Goal: Information Seeking & Learning: Learn about a topic

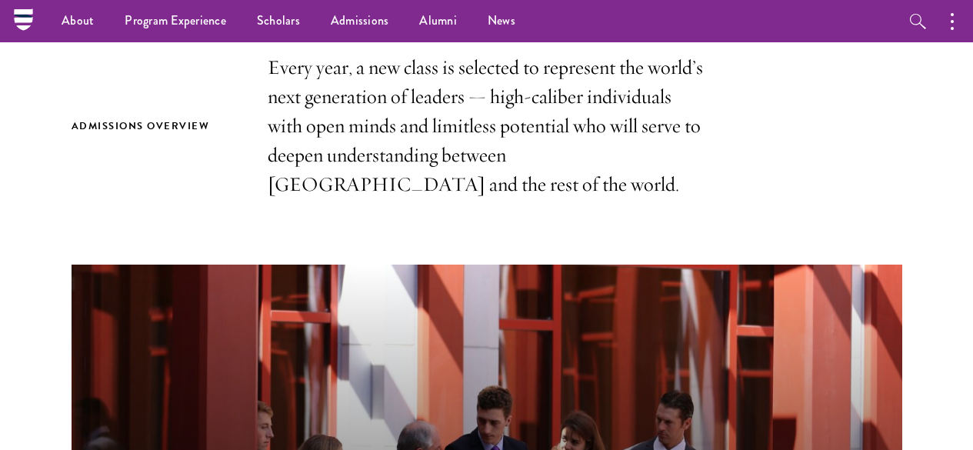
scroll to position [409, 0]
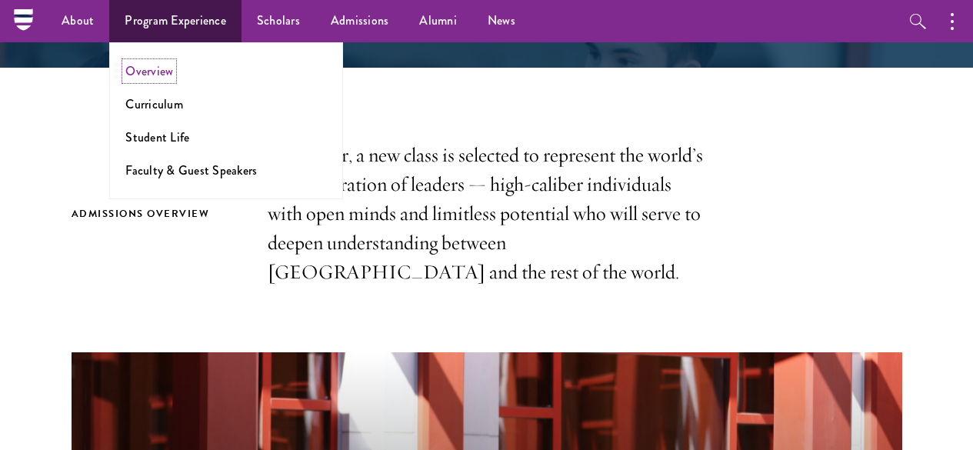
click at [171, 71] on link "Overview" at bounding box center [149, 71] width 48 height 18
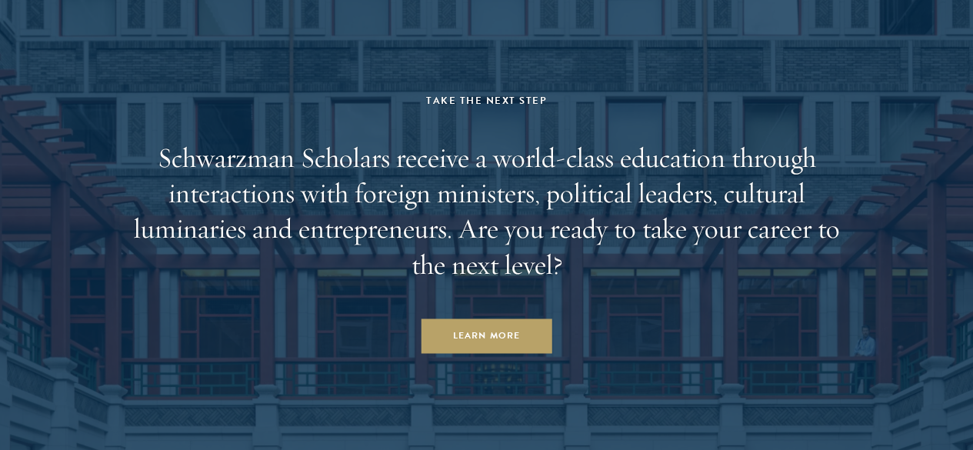
scroll to position [7511, 0]
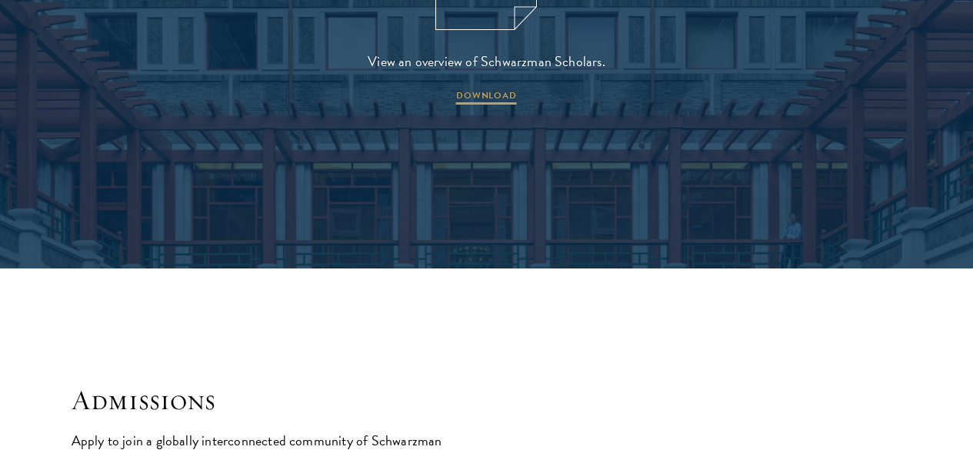
scroll to position [2143, 0]
